Goal: Task Accomplishment & Management: Use online tool/utility

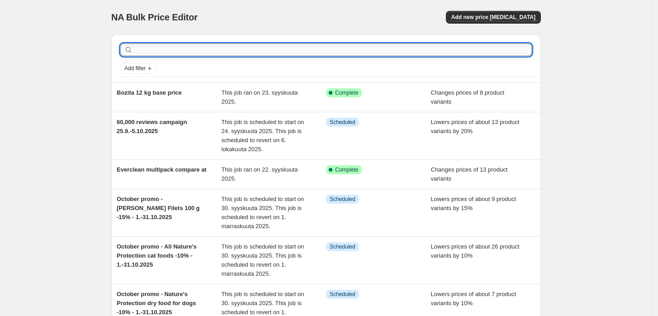
click at [298, 53] on input "text" at bounding box center [333, 49] width 397 height 13
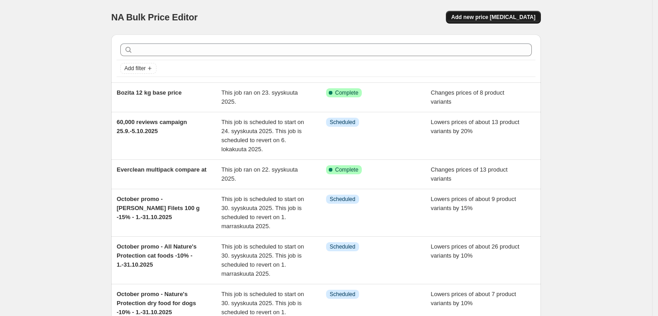
click at [516, 13] on button "Add new price [MEDICAL_DATA]" at bounding box center [493, 17] width 95 height 13
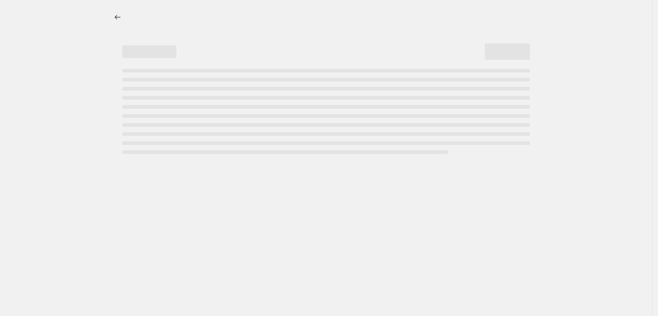
select select "percentage"
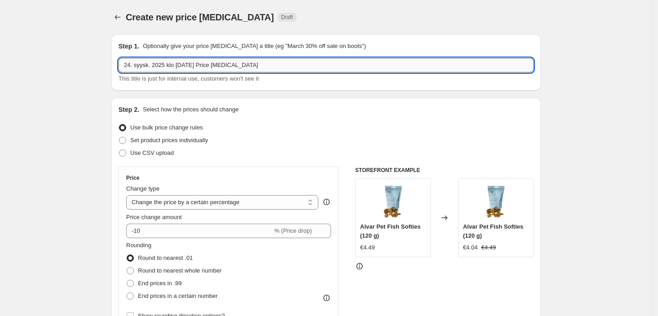
click at [263, 70] on input "24. syysk. 2025 klo 8.24.10 Price change job" at bounding box center [325, 65] width 415 height 14
paste input "October promo - Nutriment bones -10% - 1.-31.10.2025"
click at [293, 69] on input "24. syysk. 2025 klo 8.24.10 Price change October promo - Nutriment bones -10% -…" at bounding box center [325, 65] width 415 height 14
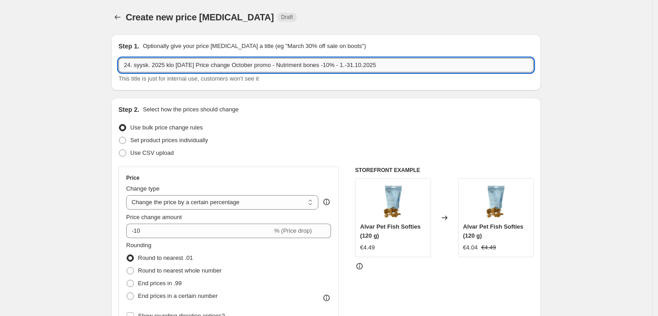
click at [293, 69] on input "24. syysk. 2025 klo 8.24.10 Price change October promo - Nutriment bones -10% -…" at bounding box center [325, 65] width 415 height 14
paste input "text"
type input "October promo - Nutriment bones -10% - 1.-31.10.2025"
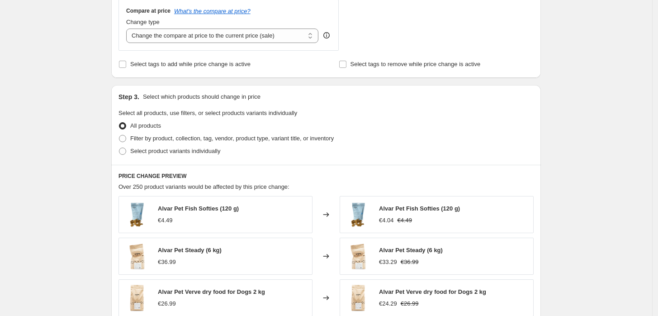
scroll to position [351, 0]
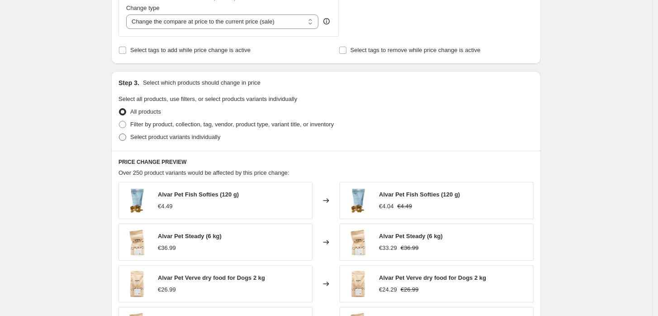
click at [172, 137] on span "Select product variants individually" at bounding box center [175, 136] width 90 height 7
click at [119, 134] on input "Select product variants individually" at bounding box center [119, 133] width 0 height 0
radio input "true"
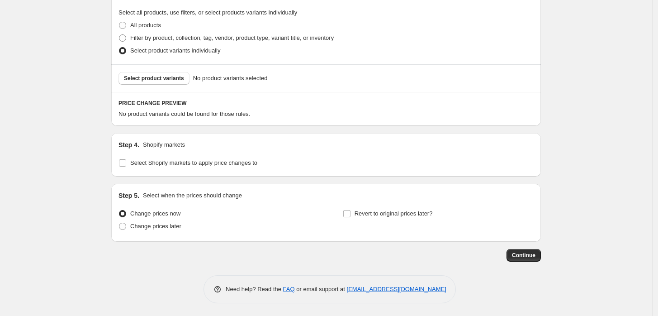
scroll to position [439, 0]
click at [169, 76] on span "Select product variants" at bounding box center [154, 77] width 60 height 7
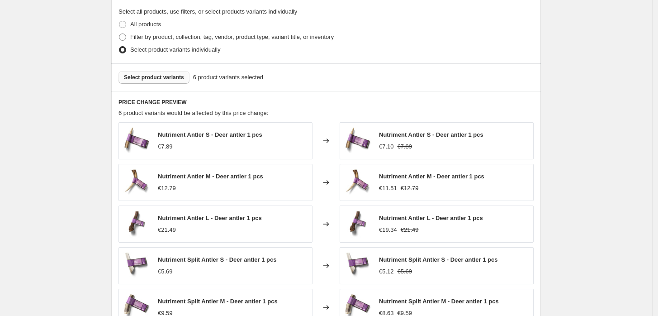
drag, startPoint x: 563, startPoint y: 101, endPoint x: 581, endPoint y: 121, distance: 26.6
click at [562, 101] on div "Create new price change job. This page is ready Create new price change job Dra…" at bounding box center [326, 52] width 652 height 982
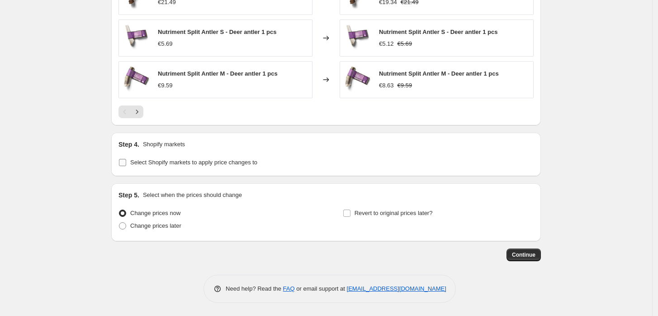
click at [206, 161] on span "Select Shopify markets to apply price changes to" at bounding box center [193, 162] width 127 height 7
click at [126, 161] on input "Select Shopify markets to apply price changes to" at bounding box center [122, 162] width 7 height 7
checkbox input "true"
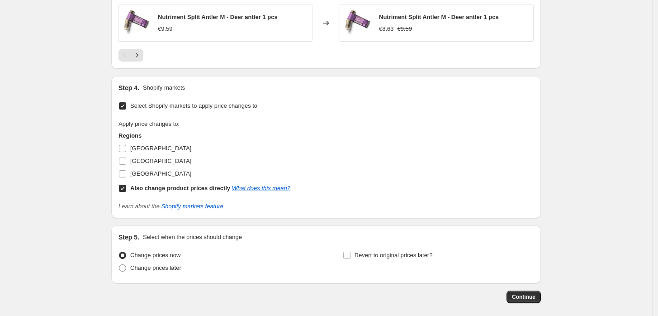
scroll to position [765, 0]
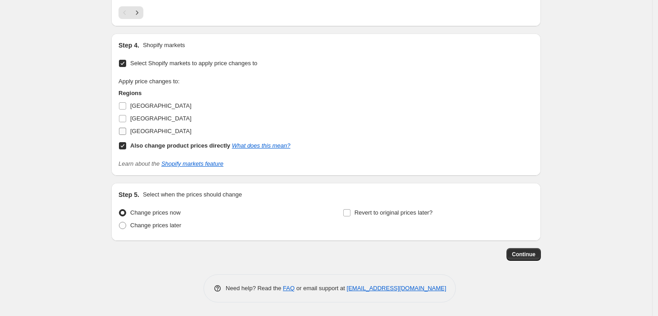
click at [148, 131] on span "Sweden" at bounding box center [160, 131] width 61 height 7
click at [126, 131] on input "Sweden" at bounding box center [122, 131] width 7 height 7
checkbox input "true"
click at [164, 224] on span "Change prices later" at bounding box center [155, 225] width 51 height 7
click at [119, 222] on input "Change prices later" at bounding box center [119, 222] width 0 height 0
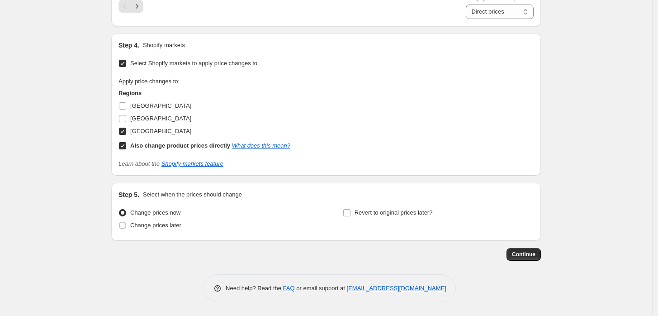
radio input "true"
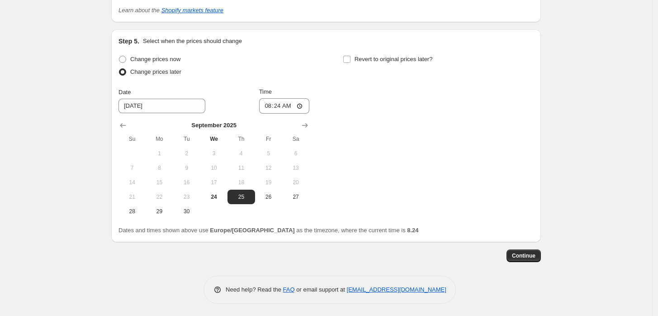
scroll to position [932, 0]
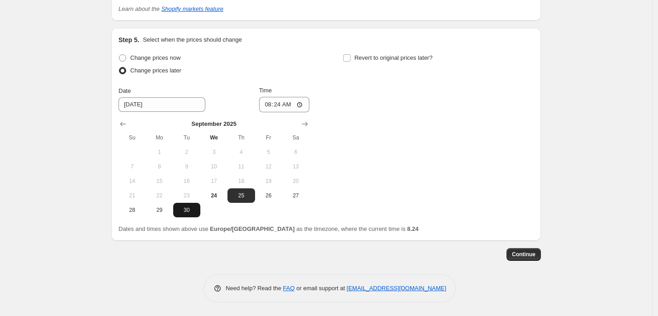
click at [184, 210] on span "30" at bounding box center [187, 209] width 20 height 7
type input "9/30/2025"
drag, startPoint x: 282, startPoint y: 102, endPoint x: 324, endPoint y: 116, distance: 44.5
click at [283, 102] on input "08:24" at bounding box center [284, 104] width 51 height 15
type input "23:59"
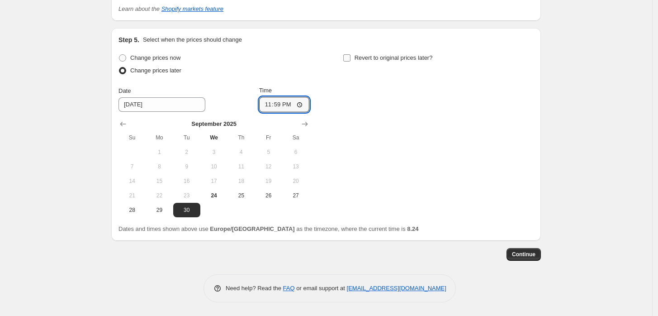
click at [402, 55] on span "Revert to original prices later?" at bounding box center [393, 57] width 78 height 7
click at [350, 55] on input "Revert to original prices later?" at bounding box center [346, 57] width 7 height 7
checkbox input "true"
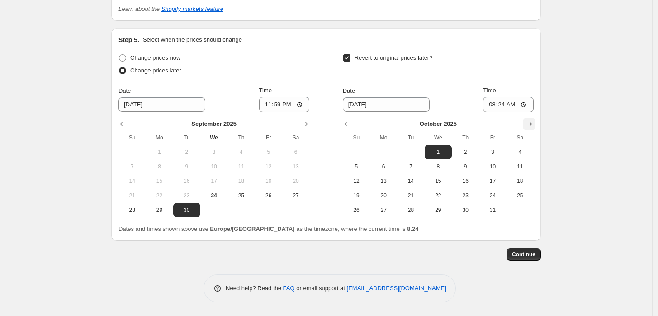
click at [532, 124] on icon "Show next month, November 2025" at bounding box center [529, 124] width 6 height 5
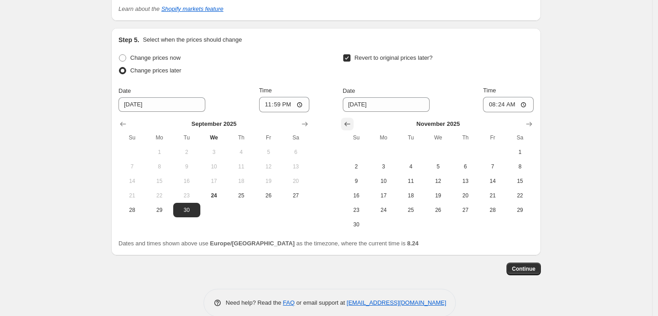
click at [349, 122] on icon "Show previous month, October 2025" at bounding box center [347, 124] width 6 height 5
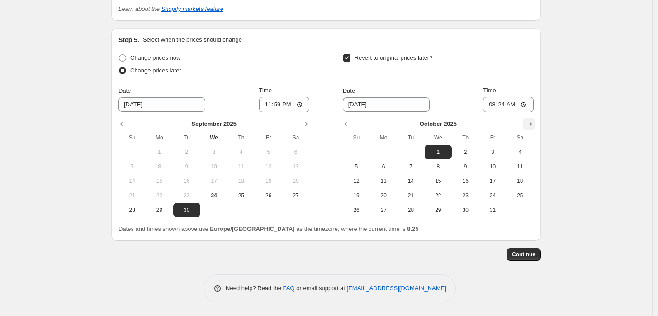
click at [532, 124] on icon "Show next month, November 2025" at bounding box center [529, 124] width 6 height 5
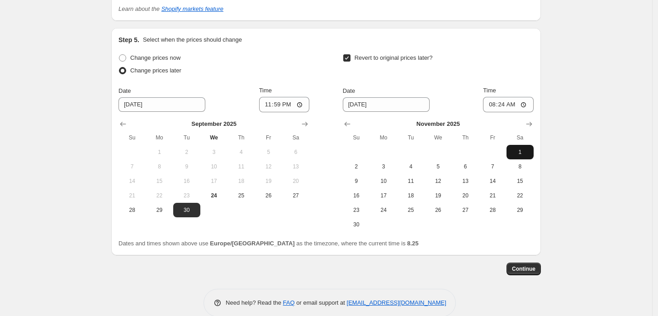
click at [525, 151] on span "1" at bounding box center [520, 151] width 20 height 7
type input "11/1/2025"
click at [506, 106] on input "08:24" at bounding box center [508, 104] width 51 height 15
type input "10:00"
click at [525, 271] on span "Continue" at bounding box center [524, 268] width 24 height 7
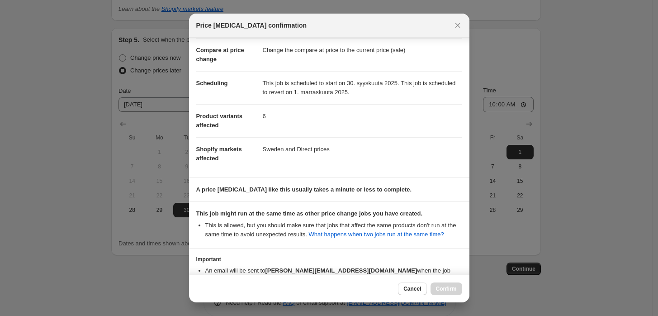
scroll to position [95, 0]
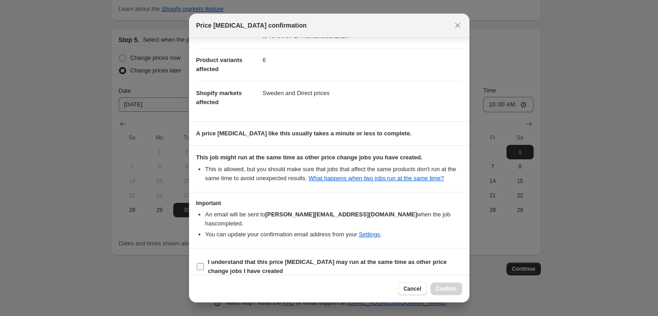
click at [300, 258] on b "I understand that this price change job may run at the same time as other price…" at bounding box center [327, 266] width 239 height 16
click at [204, 263] on input "I understand that this price change job may run at the same time as other price…" at bounding box center [200, 266] width 7 height 7
checkbox input "true"
click at [452, 290] on span "Confirm" at bounding box center [446, 288] width 21 height 7
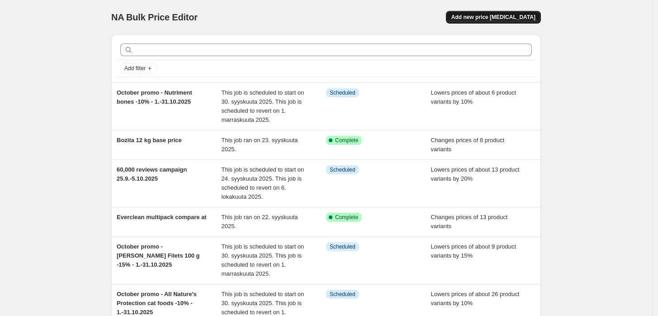
click at [500, 23] on button "Add new price [MEDICAL_DATA]" at bounding box center [493, 17] width 95 height 13
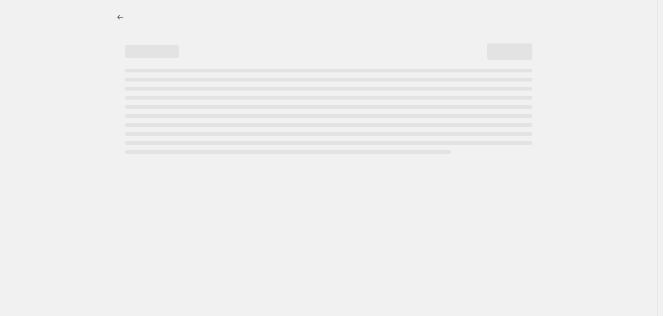
select select "percentage"
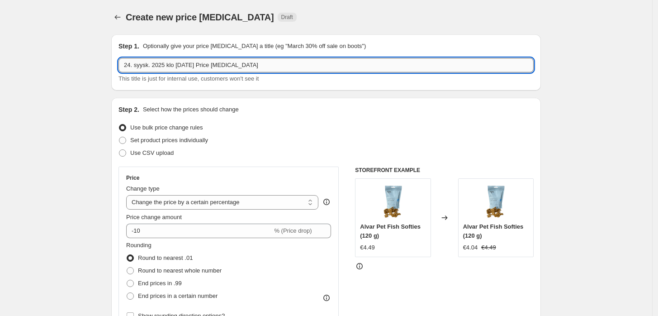
click at [236, 61] on input "24. syysk. 2025 klo 8.29.45 Price change job" at bounding box center [325, 65] width 415 height 14
paste input "October promo - Bozita dog dry food 12 kg 59€ - 1.-31.10.2025"
click at [250, 65] on input "October promo - Bozita dog dry food 12 kg 59€ - 1.-31.10.2025" at bounding box center [325, 65] width 415 height 14
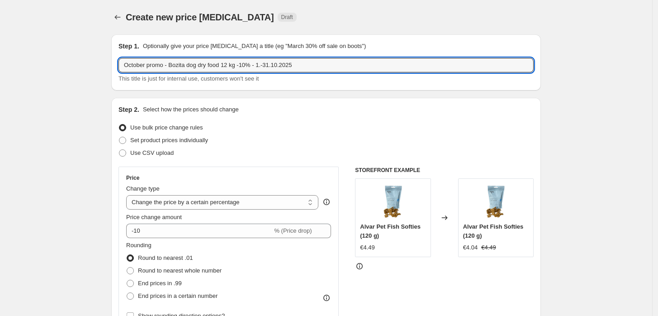
type input "October promo - Bozita dog dry food 12 kg -10% - 1.-31.10.2025"
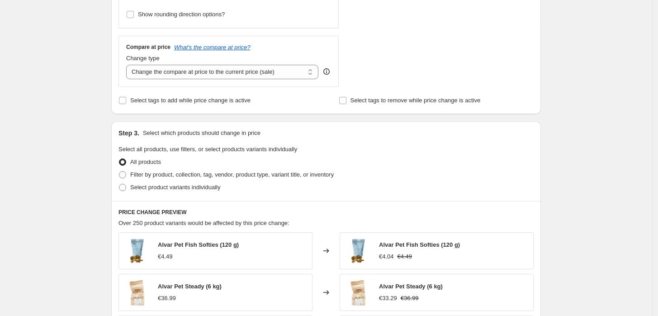
scroll to position [351, 0]
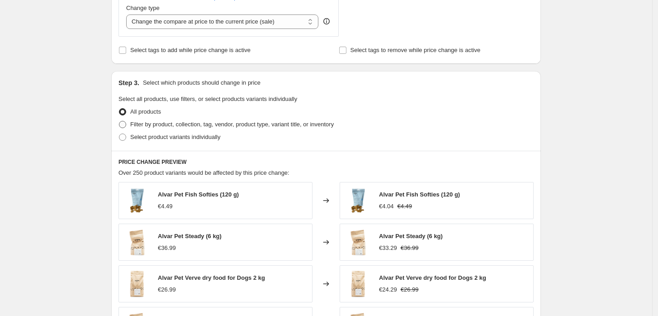
click at [173, 124] on span "Filter by product, collection, tag, vendor, product type, variant title, or inv…" at bounding box center [231, 124] width 203 height 7
click at [119, 121] on input "Filter by product, collection, tag, vendor, product type, variant title, or inv…" at bounding box center [119, 121] width 0 height 0
radio input "true"
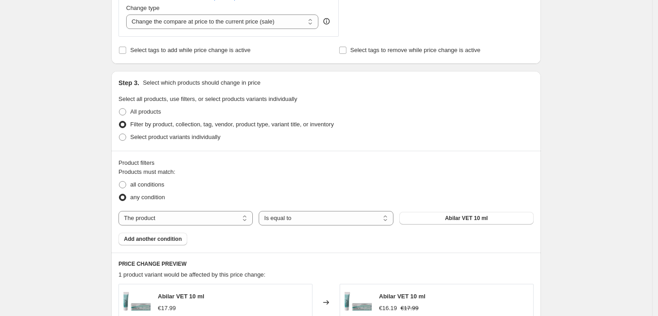
click at [192, 207] on div "Products must match: all conditions any condition The product The product's col…" at bounding box center [325, 206] width 415 height 78
click at [190, 218] on select "The product The product's collection The product's tag The product's vendor The…" at bounding box center [185, 218] width 134 height 14
select select "collection"
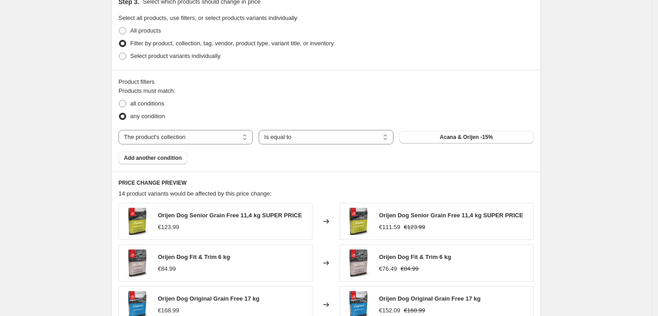
scroll to position [452, 0]
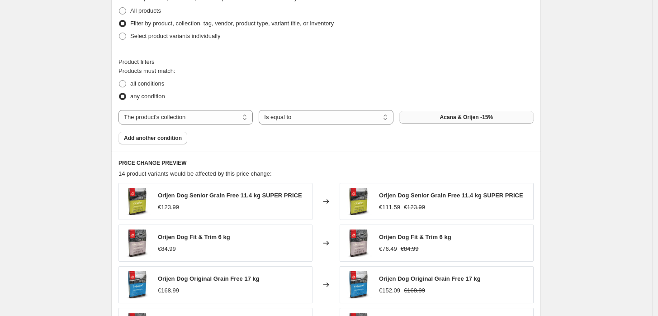
click at [476, 117] on span "Acana & Orijen -15%" at bounding box center [466, 116] width 53 height 7
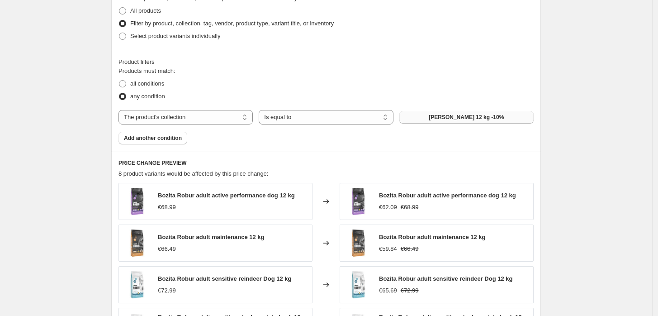
click at [593, 131] on div "Create new price change job. This page is ready Create new price change job Dra…" at bounding box center [326, 79] width 652 height 1062
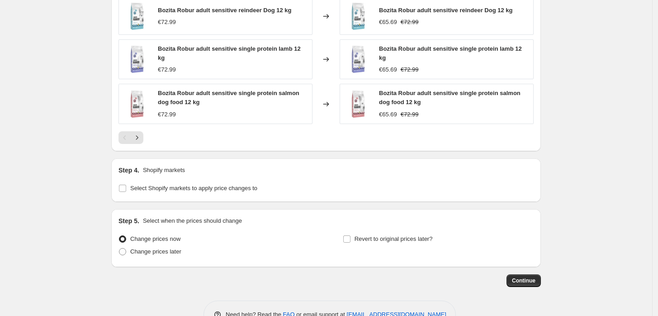
scroll to position [743, 0]
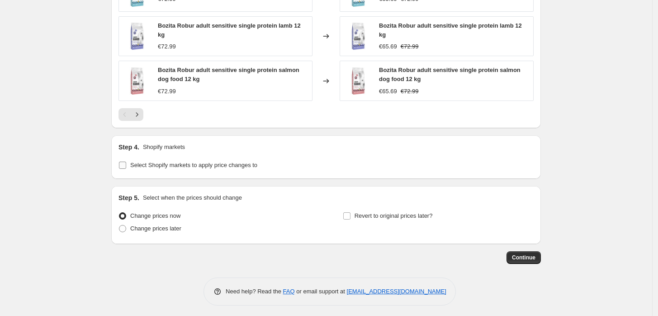
click at [180, 164] on span "Select Shopify markets to apply price changes to" at bounding box center [193, 164] width 127 height 7
click at [126, 164] on input "Select Shopify markets to apply price changes to" at bounding box center [122, 164] width 7 height 7
checkbox input "true"
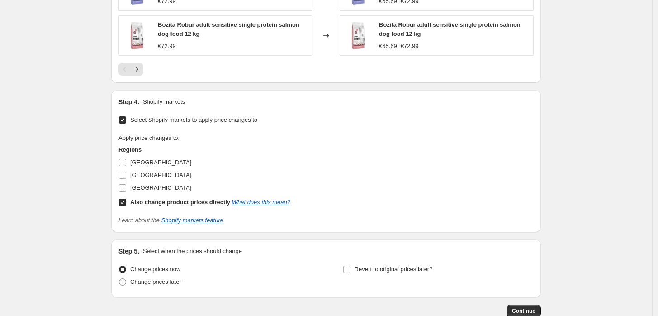
scroll to position [842, 0]
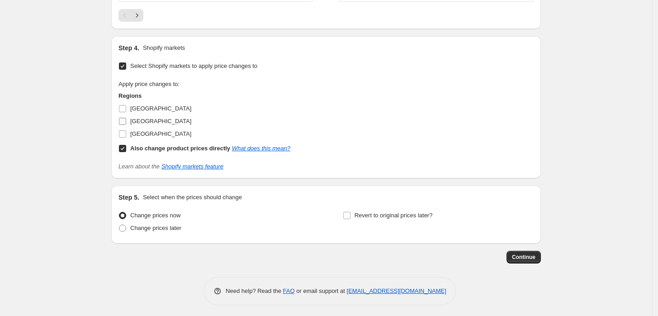
click at [141, 123] on div "Regions Estonia Finland Sweden Also change product prices directly What does th…" at bounding box center [204, 122] width 172 height 63
click at [142, 130] on span "Sweden" at bounding box center [160, 133] width 61 height 7
click at [126, 130] on input "Sweden" at bounding box center [122, 133] width 7 height 7
checkbox input "true"
click at [167, 225] on span "Change prices later" at bounding box center [155, 228] width 51 height 7
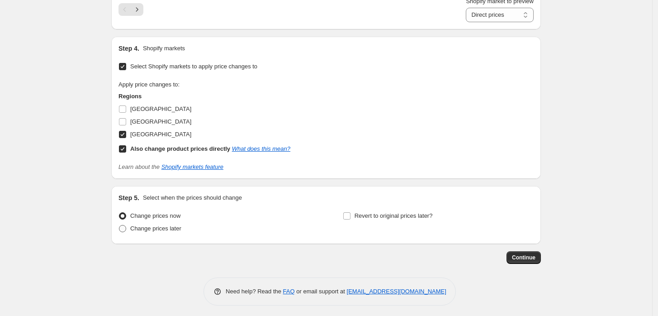
click at [119, 225] on input "Change prices later" at bounding box center [119, 225] width 0 height 0
radio input "true"
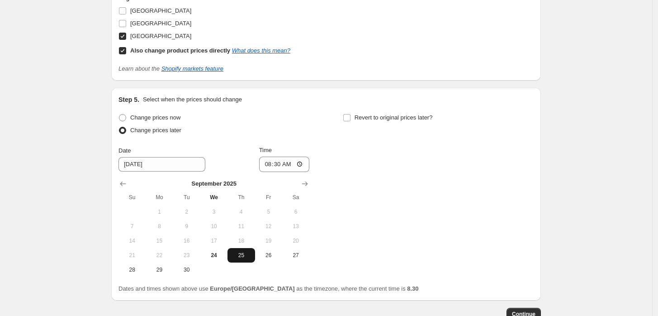
scroll to position [1009, 0]
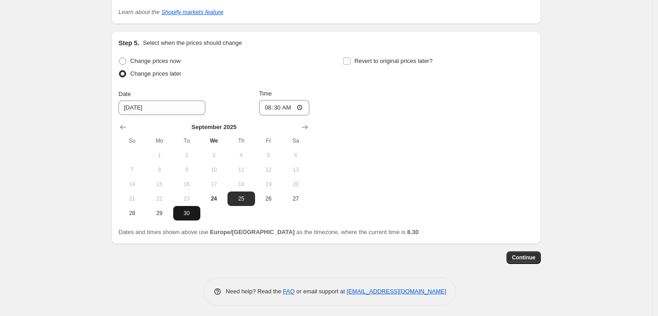
click at [192, 209] on span "30" at bounding box center [187, 212] width 20 height 7
type input "9/30/2025"
click at [284, 102] on input "08:30" at bounding box center [284, 107] width 51 height 15
type input "23:59"
click at [386, 98] on div "Change prices now Change prices later Date 9/30/2025 Time 23:59 September 2025 …" at bounding box center [325, 137] width 415 height 165
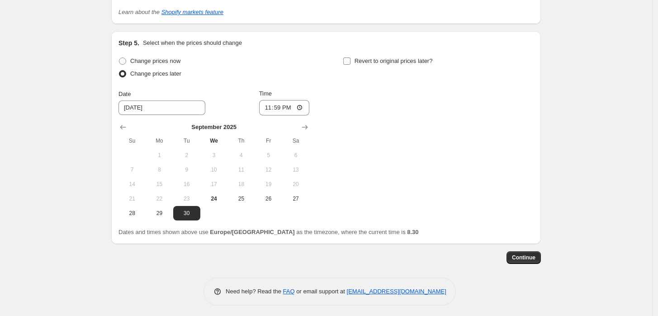
click at [366, 57] on span "Revert to original prices later?" at bounding box center [393, 60] width 78 height 7
click at [350, 57] on input "Revert to original prices later?" at bounding box center [346, 60] width 7 height 7
checkbox input "true"
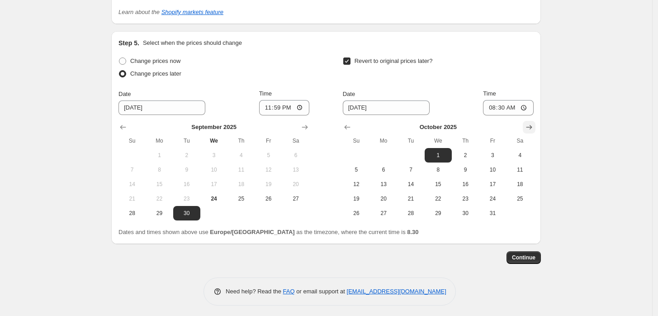
click at [534, 124] on icon "Show next month, November 2025" at bounding box center [529, 127] width 9 height 9
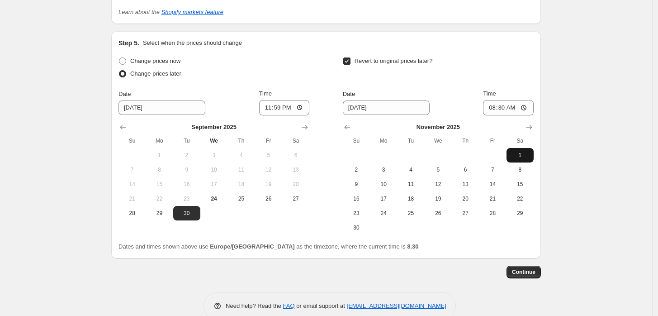
click at [523, 148] on button "1" at bounding box center [519, 155] width 27 height 14
type input "11/1/2025"
click at [504, 101] on input "08:30" at bounding box center [508, 107] width 51 height 15
type input "10:00"
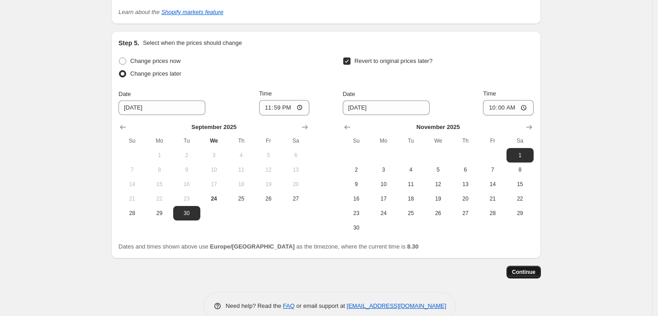
click at [523, 268] on span "Continue" at bounding box center [524, 271] width 24 height 7
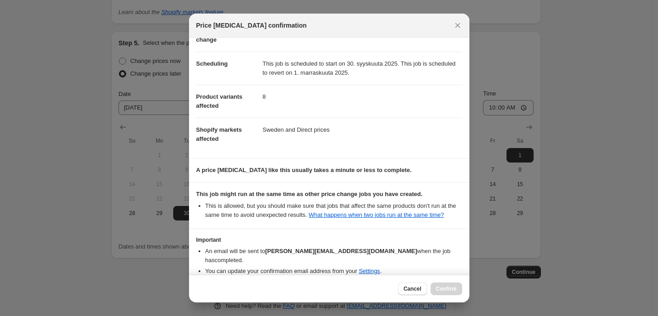
scroll to position [95, 0]
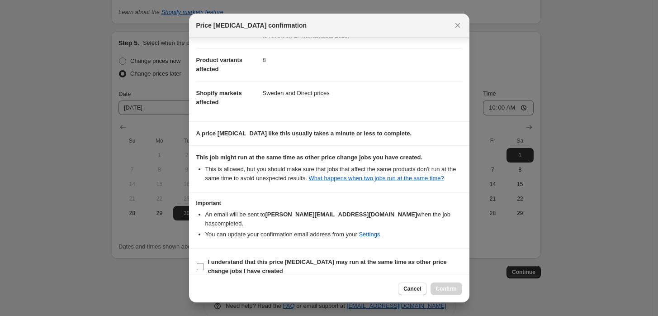
click at [293, 258] on b "I understand that this price change job may run at the same time as other price…" at bounding box center [327, 266] width 239 height 16
click at [204, 263] on input "I understand that this price change job may run at the same time as other price…" at bounding box center [200, 266] width 7 height 7
checkbox input "true"
click at [452, 290] on span "Confirm" at bounding box center [446, 288] width 21 height 7
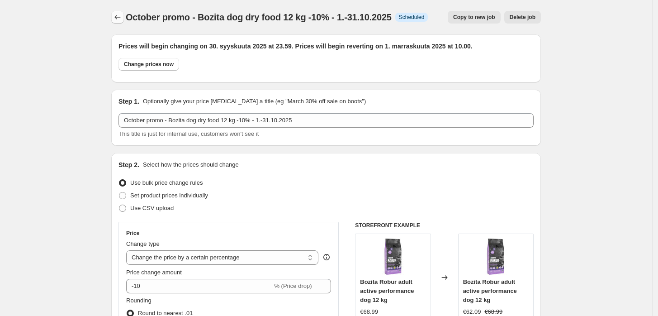
click at [119, 16] on icon "Price change jobs" at bounding box center [117, 17] width 9 height 9
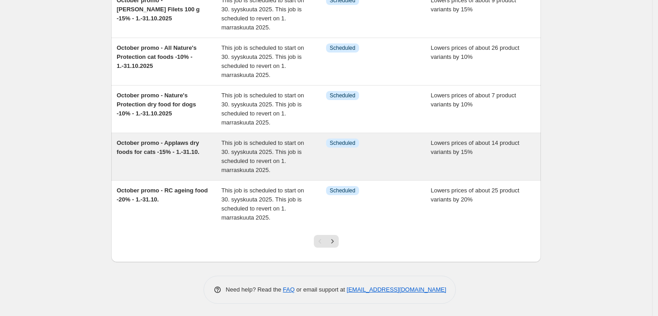
scroll to position [294, 0]
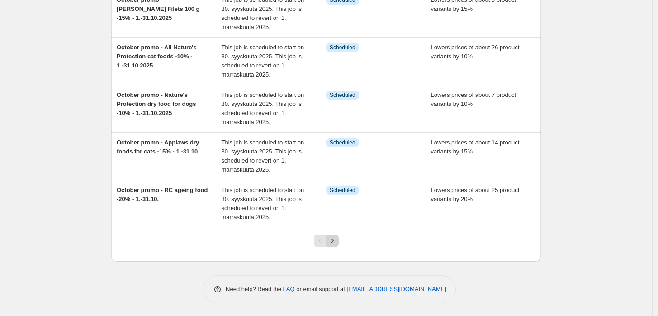
click at [336, 241] on icon "Next" at bounding box center [332, 240] width 9 height 9
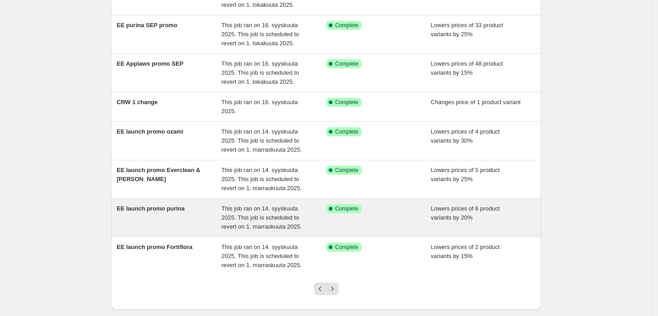
scroll to position [203, 0]
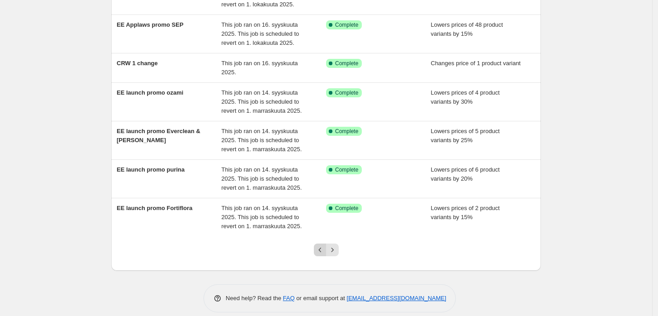
click at [325, 245] on icon "Previous" at bounding box center [320, 249] width 9 height 9
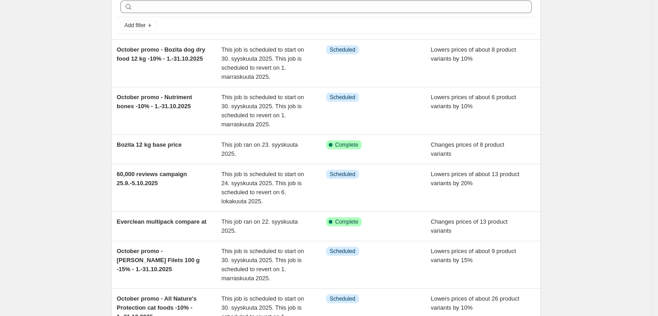
scroll to position [0, 0]
